Goal: Check status

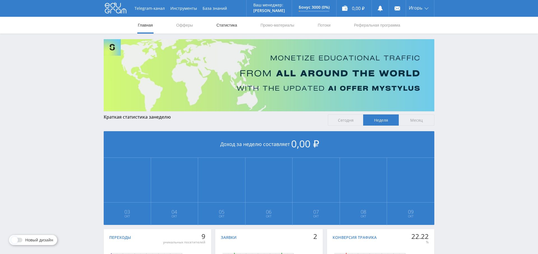
click at [231, 27] on link "Статистика" at bounding box center [227, 25] width 22 height 17
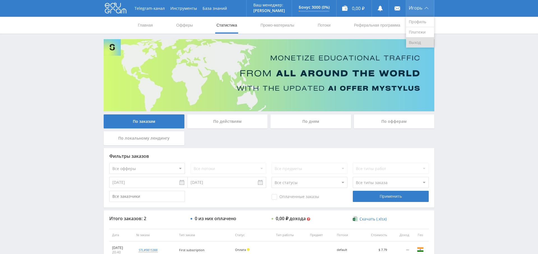
click at [417, 45] on link "Выход" at bounding box center [420, 43] width 28 height 10
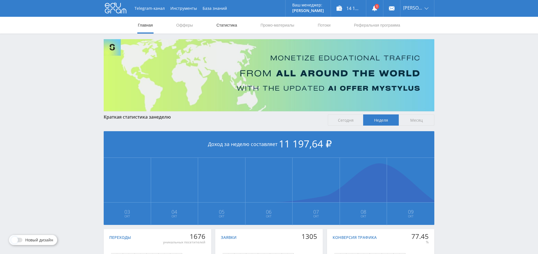
click at [227, 24] on link "Статистика" at bounding box center [227, 25] width 22 height 17
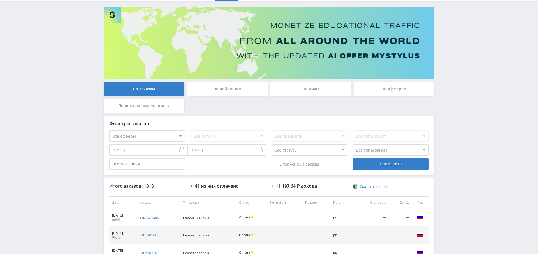
scroll to position [30, 0]
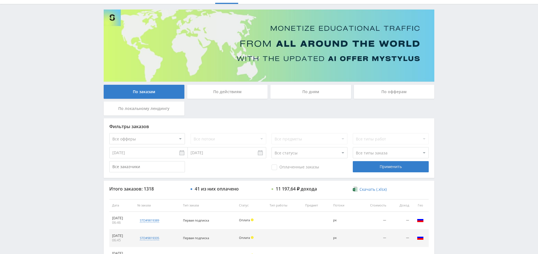
click at [325, 85] on div "По дням" at bounding box center [310, 92] width 81 height 14
click at [0, 0] on input "По дням" at bounding box center [0, 0] width 0 height 0
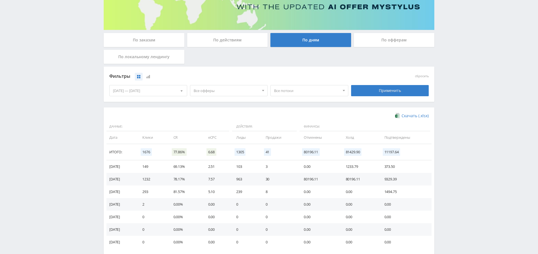
scroll to position [58, 0]
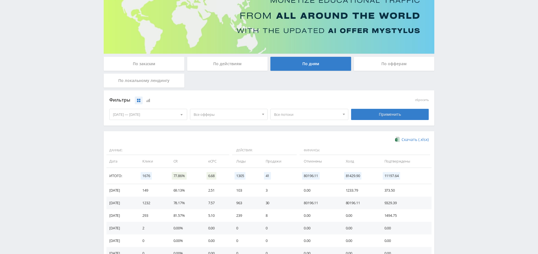
click at [226, 111] on span "Все офферы" at bounding box center [226, 114] width 66 height 11
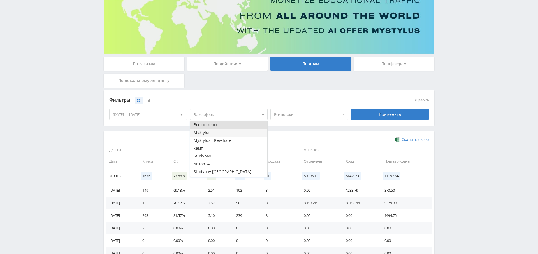
click at [228, 133] on button "MyStylus" at bounding box center [228, 133] width 77 height 8
click at [385, 113] on div "Применить" at bounding box center [390, 114] width 78 height 11
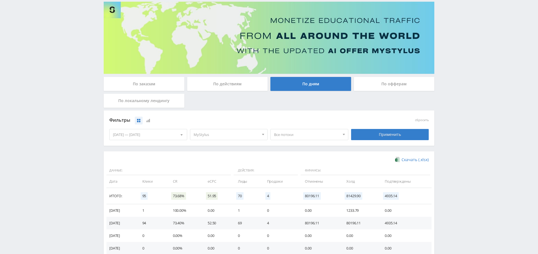
scroll to position [39, 0]
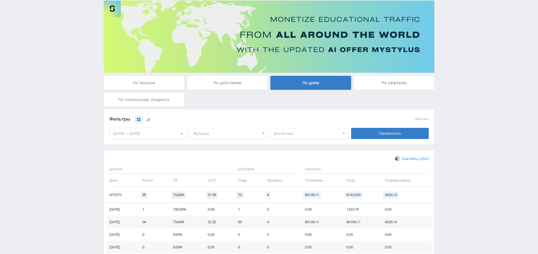
click at [223, 135] on span "MyStylus" at bounding box center [226, 133] width 66 height 11
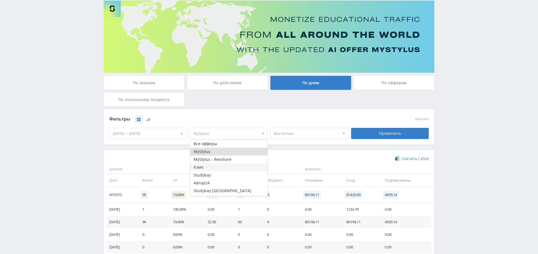
click at [214, 169] on button "Кэмп" at bounding box center [228, 167] width 77 height 8
drag, startPoint x: 217, startPoint y: 149, endPoint x: 273, endPoint y: 146, distance: 55.6
click at [217, 149] on button "MyStylus" at bounding box center [228, 152] width 77 height 8
click at [373, 135] on div "Применить" at bounding box center [390, 133] width 78 height 11
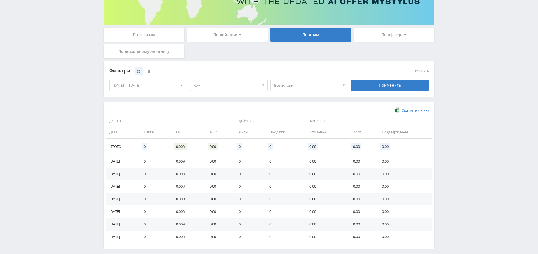
scroll to position [87, 0]
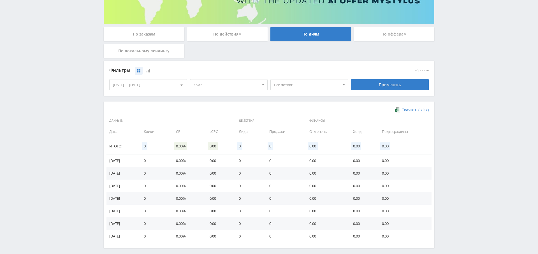
drag, startPoint x: 214, startPoint y: 81, endPoint x: 215, endPoint y: 88, distance: 7.3
click at [214, 81] on span "Кэмп" at bounding box center [226, 85] width 66 height 11
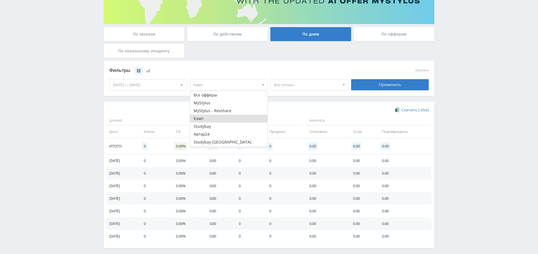
scroll to position [7, 0]
click at [215, 144] on button "Study AI (RevShare)" at bounding box center [228, 143] width 77 height 8
drag, startPoint x: 211, startPoint y: 109, endPoint x: 220, endPoint y: 111, distance: 9.6
click at [210, 109] on button "Кэмп" at bounding box center [228, 112] width 77 height 8
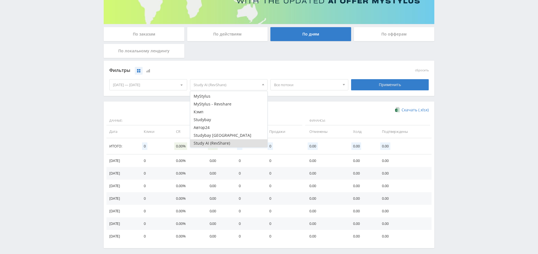
drag, startPoint x: 378, startPoint y: 82, endPoint x: 367, endPoint y: 87, distance: 11.7
click at [378, 82] on div "Применить" at bounding box center [390, 84] width 78 height 11
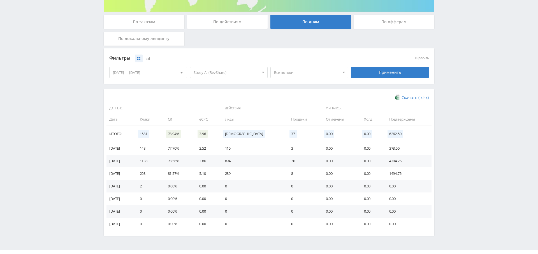
scroll to position [0, 0]
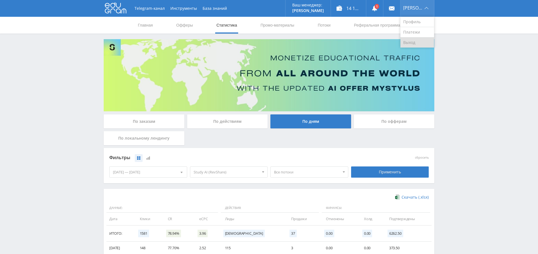
click at [423, 45] on link "Выход" at bounding box center [417, 43] width 34 height 10
